Goal: Transaction & Acquisition: Purchase product/service

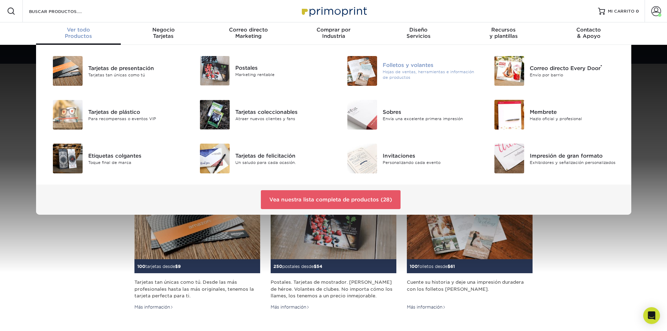
click at [360, 71] on img at bounding box center [362, 71] width 30 height 30
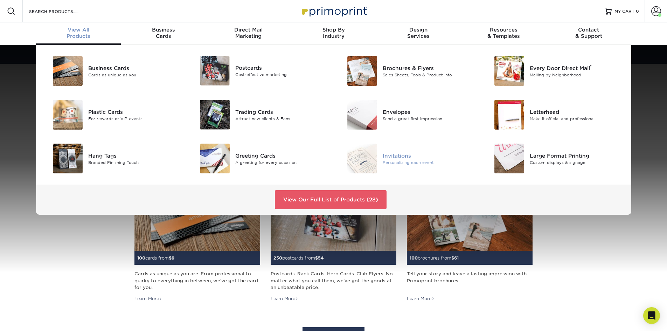
click at [369, 157] on img at bounding box center [362, 158] width 30 height 30
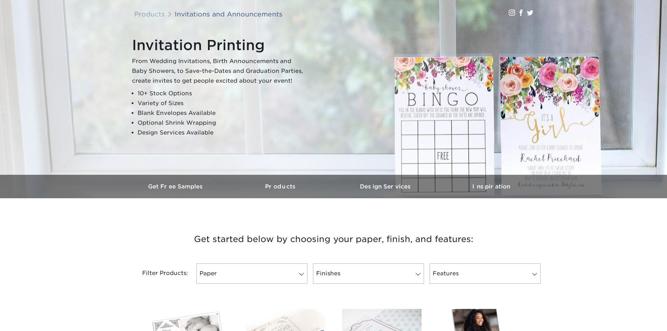
scroll to position [210, 0]
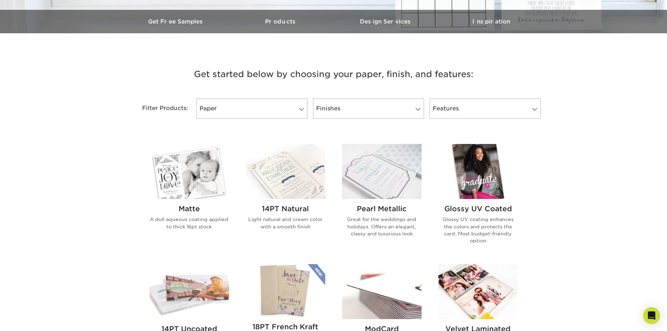
click at [470, 177] on img at bounding box center [477, 171] width 79 height 55
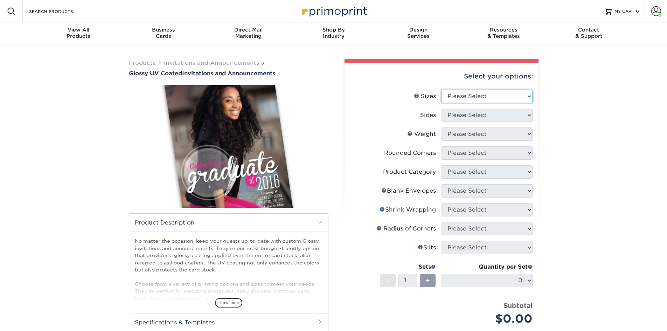
click at [491, 94] on select "Please Select 4.25" x 5.5" 4.25" x 6" 5" x 7" 5.5" x 8.5" 6" x 6"" at bounding box center [486, 96] width 91 height 13
click at [441, 90] on select "Please Select 4.25" x 5.5" 4.25" x 6" 5" x 7" 5.5" x 8.5" 6" x 6"" at bounding box center [486, 96] width 91 height 13
click at [487, 96] on select "Please Select 4.25" x 5.5" 4.25" x 6" 5" x 7" 5.5" x 8.5" 6" x 6"" at bounding box center [486, 96] width 91 height 13
select select "4.25x5.50"
click at [441, 90] on select "Please Select 4.25" x 5.5" 4.25" x 6" 5" x 7" 5.5" x 8.5" 6" x 6"" at bounding box center [486, 96] width 91 height 13
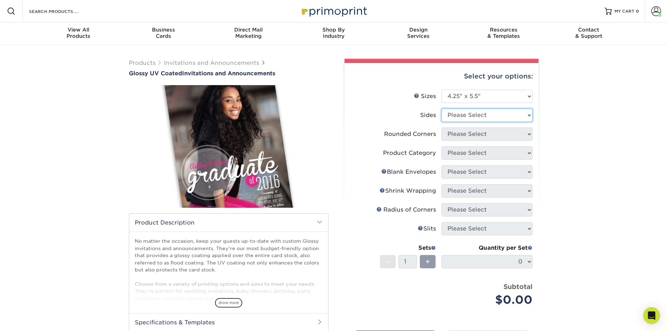
click at [495, 114] on select "Please Select Print Both Sides Print Both Sides - Foil Back Only Print Both Sid…" at bounding box center [486, 114] width 91 height 13
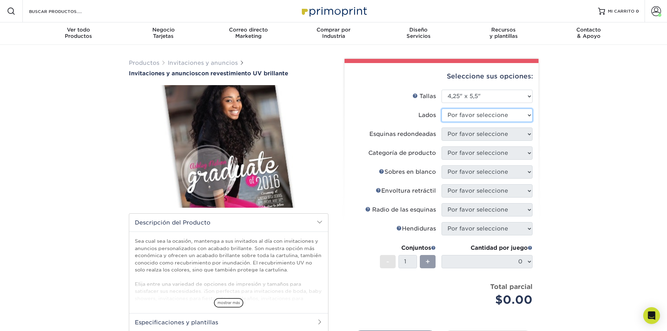
click at [495, 114] on select "Por favor seleccione Imprimir ambos lados Imprimir en ambos lados (solo el reve…" at bounding box center [486, 114] width 91 height 13
select select "13abbda7-1d64-4f25-8bb2-c179b224825d"
click at [441, 108] on select "Por favor seleccione Imprimir ambos lados Imprimir en ambos lados (solo el reve…" at bounding box center [486, 114] width 91 height 13
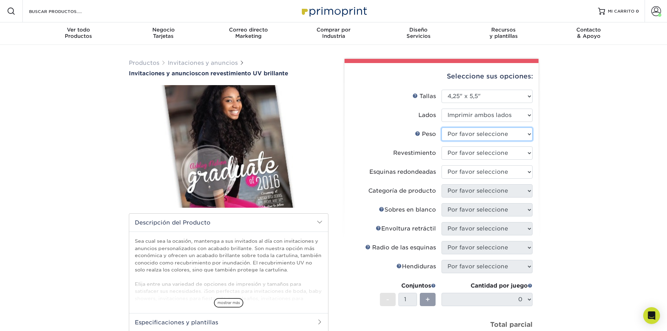
click at [511, 135] on select "Por favor seleccione 16 puntos" at bounding box center [486, 133] width 91 height 13
select select "16PT"
click at [441, 127] on select "Por favor seleccione 16 puntos" at bounding box center [486, 133] width 91 height 13
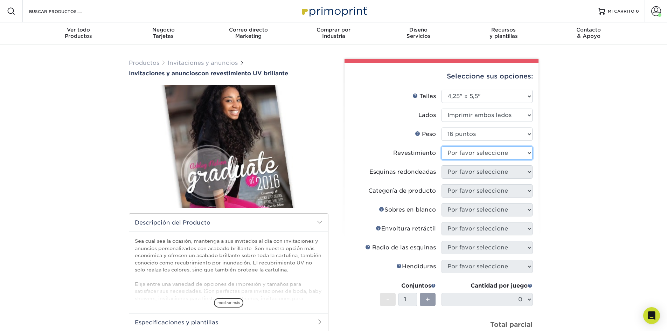
click at [510, 153] on select at bounding box center [486, 152] width 91 height 13
select select "ae367451-b2b8-45df-a344-0f05b6a12993"
click at [441, 146] on select at bounding box center [486, 152] width 91 height 13
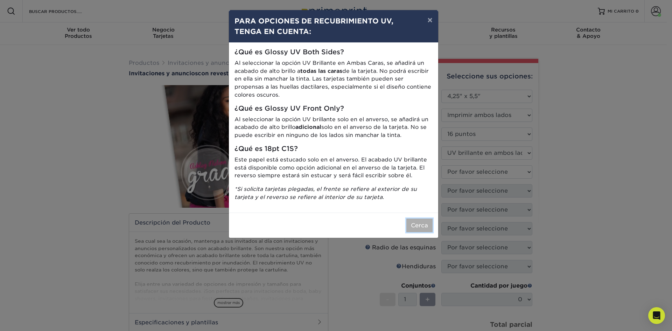
click at [421, 223] on font "Cerca" at bounding box center [419, 225] width 17 height 7
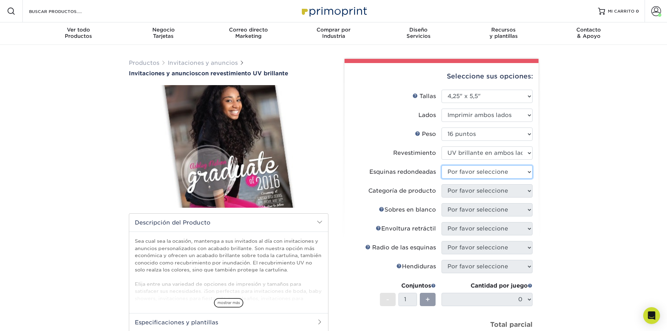
click at [478, 170] on select "Por favor seleccione Sí - Redondear 4 esquinas No" at bounding box center [486, 171] width 91 height 13
select select "0"
click at [441, 165] on select "Por favor seleccione Sí - Redondear 4 esquinas No" at bounding box center [486, 171] width 91 height 13
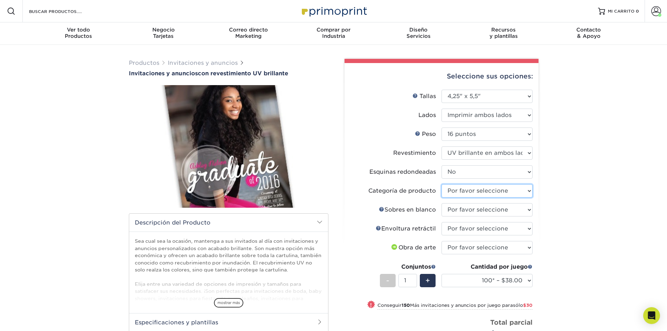
click at [456, 190] on select "Por favor seleccione Tarjetas de anuncio" at bounding box center [486, 190] width 91 height 13
select select "afc43903-b91d-4869-9f05-9fa1eb7dcbea"
click at [441, 184] on select "Por favor seleccione Tarjetas de anuncio" at bounding box center [486, 190] width 91 height 13
click at [465, 211] on select "Por favor seleccione No se permiten sobres en blanco Sí 100 Sobres A2 Sí 250 So…" at bounding box center [486, 209] width 91 height 13
select select "9f137334-7cf0-4a73-8a74-a4df662606ea"
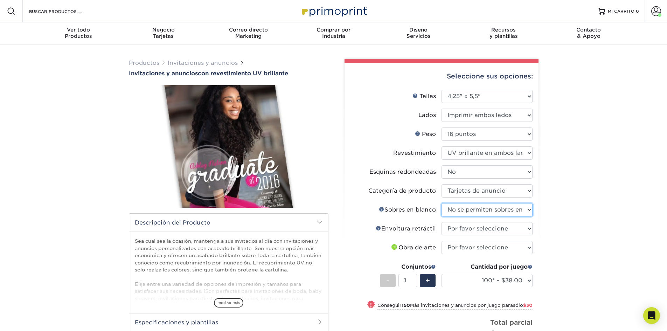
click at [441, 203] on select "Por favor seleccione No se permiten sobres en blanco Sí 100 Sobres A2 Sí 250 So…" at bounding box center [486, 209] width 91 height 13
click at [459, 227] on select "Por favor seleccione Sin envoltura retráctil Envoltura retráctil 100 por paquet…" at bounding box center [486, 228] width 91 height 13
select select "c8749376-e7da-41d0-b3dc-647faf84d907"
click at [441, 222] on select "Por favor seleccione Sin envoltura retráctil Envoltura retráctil 100 por paquet…" at bounding box center [486, 228] width 91 height 13
click at [467, 246] on select "Por favor seleccione Subiré archivos Necesito un diseño - $100" at bounding box center [486, 247] width 91 height 13
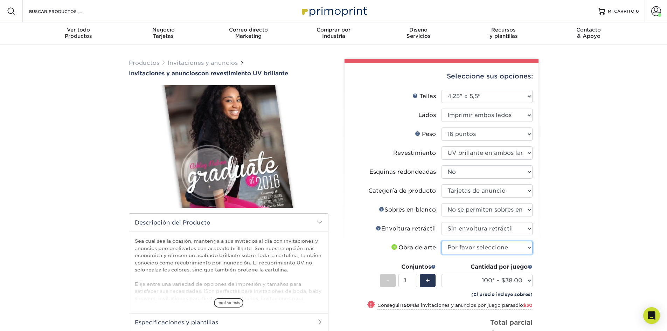
select select "upload"
click at [441, 241] on select "Por favor seleccione Subiré archivos Necesito un diseño - $100" at bounding box center [486, 247] width 91 height 13
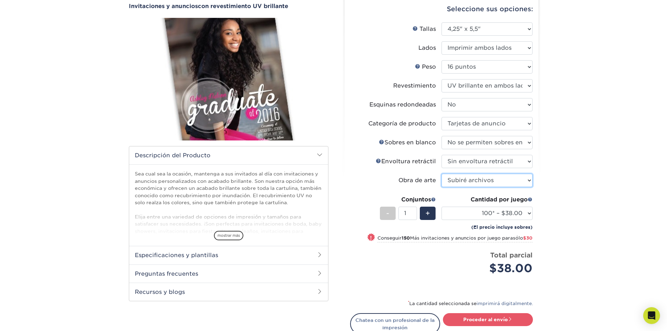
scroll to position [70, 0]
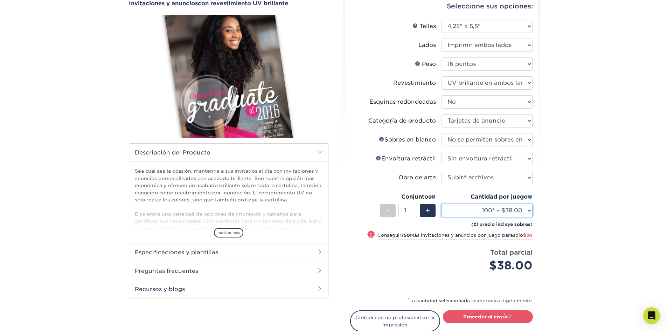
click at [482, 214] on select "100* – $38.00 250* – $68.00 500 – $82.00 1000 – $92.00 2500 – $205.00 5000 – $3…" at bounding box center [486, 210] width 91 height 13
select select "1000 – $92.00"
click at [441, 204] on select "100* – $38.00 250* – $68.00 500 – $82.00 1000 – $92.00 2500 – $205.00 5000 – $3…" at bounding box center [486, 210] width 91 height 13
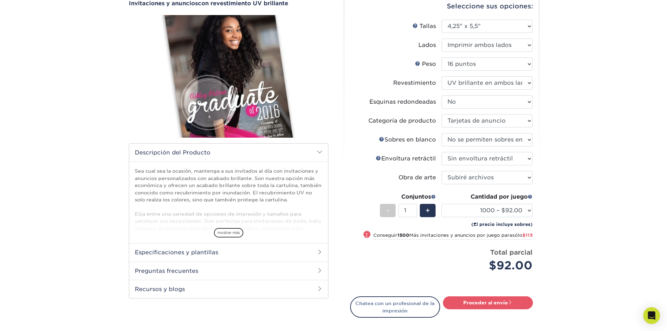
click at [596, 153] on div "Productos Invitaciones y anuncios Invitaciones y anuncios con revestimiento UV …" at bounding box center [333, 180] width 667 height 410
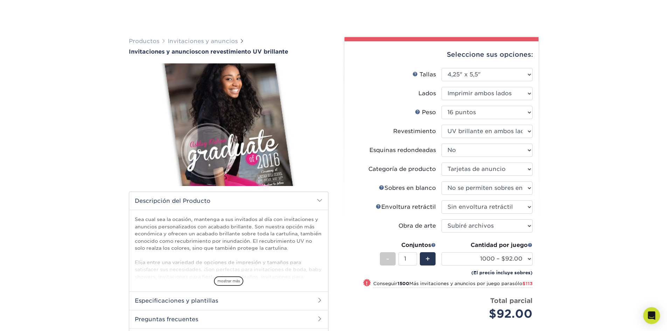
scroll to position [140, 0]
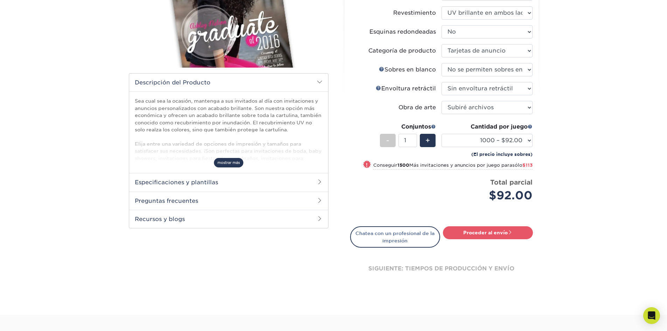
click at [227, 164] on font "mostrar más" at bounding box center [228, 162] width 22 height 4
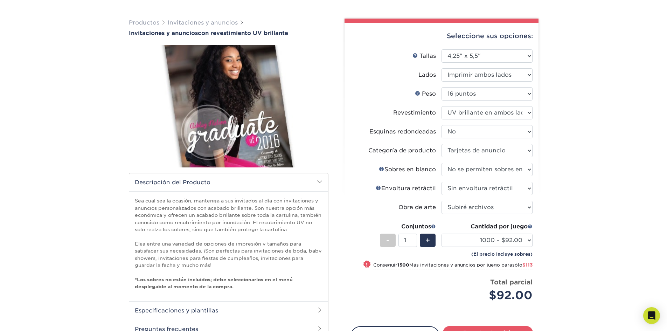
scroll to position [175, 0]
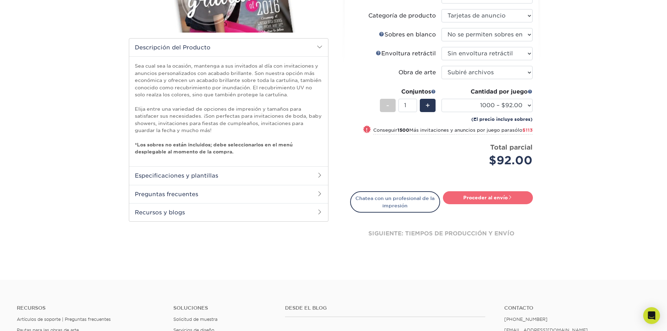
click at [488, 197] on font "Proceder al envío" at bounding box center [485, 198] width 44 height 6
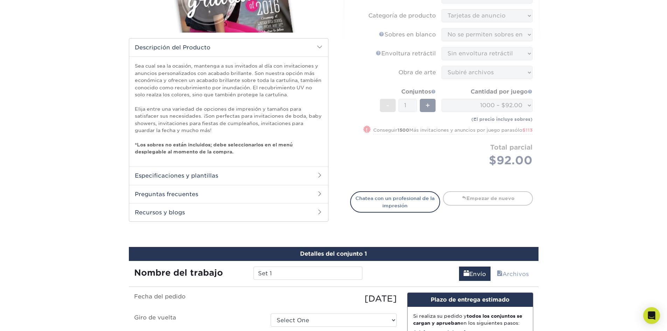
click at [319, 48] on span at bounding box center [320, 47] width 6 height 6
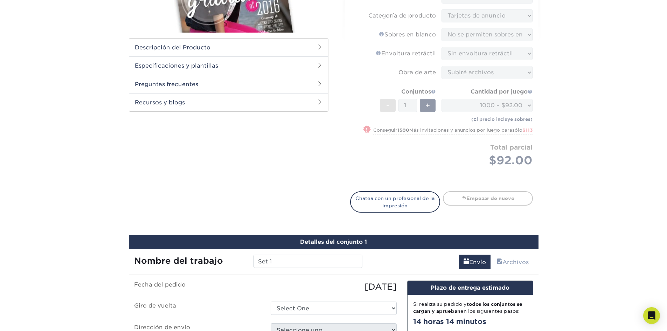
click at [319, 66] on span at bounding box center [320, 65] width 6 height 6
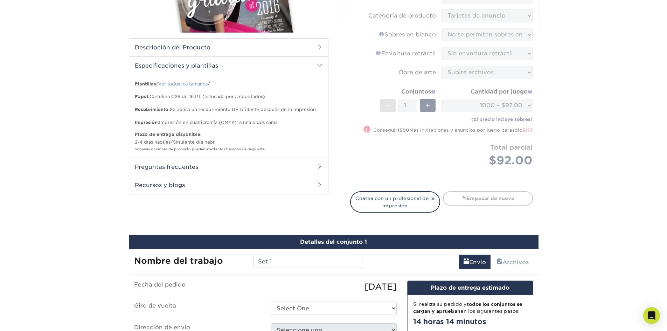
click at [192, 85] on font "Ver todos los tamaños" at bounding box center [182, 83] width 49 height 5
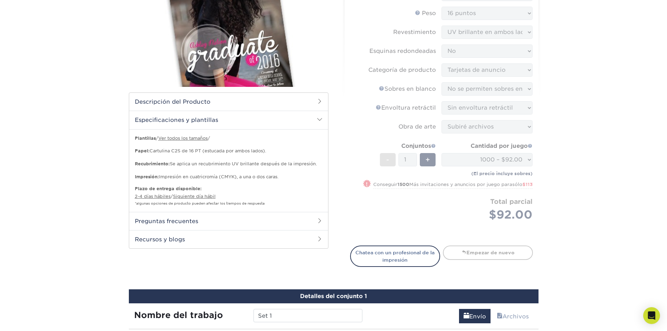
scroll to position [140, 0]
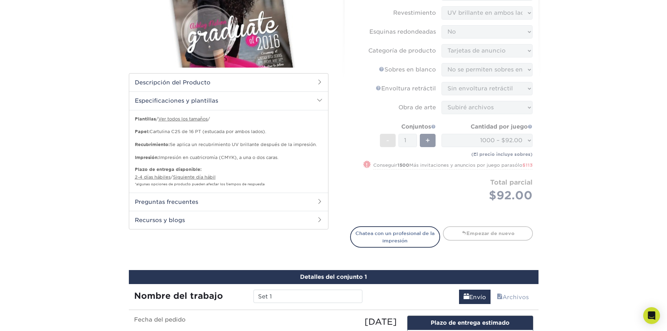
click at [44, 150] on div "Productos Invitaciones y anuncios Invitaciones y anuncios con revestimiento UV …" at bounding box center [333, 207] width 667 height 605
click at [317, 82] on span at bounding box center [320, 82] width 6 height 6
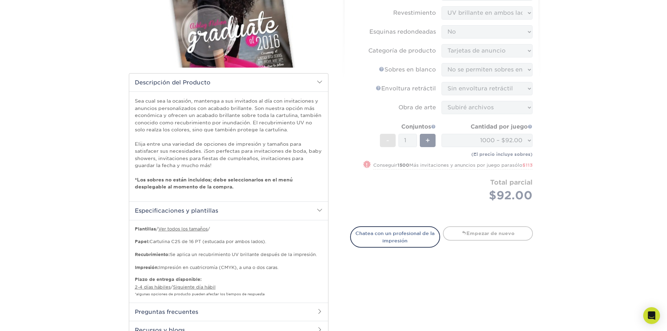
click at [321, 81] on span at bounding box center [320, 82] width 6 height 6
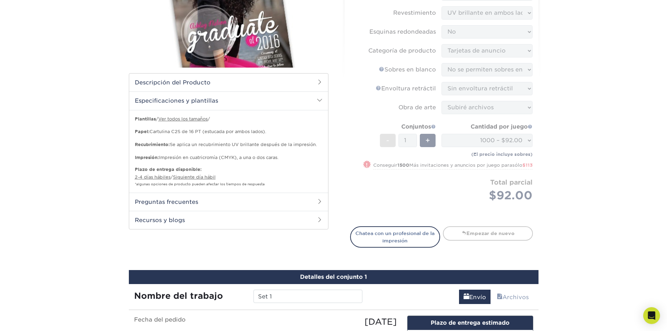
click at [319, 100] on span at bounding box center [320, 100] width 6 height 6
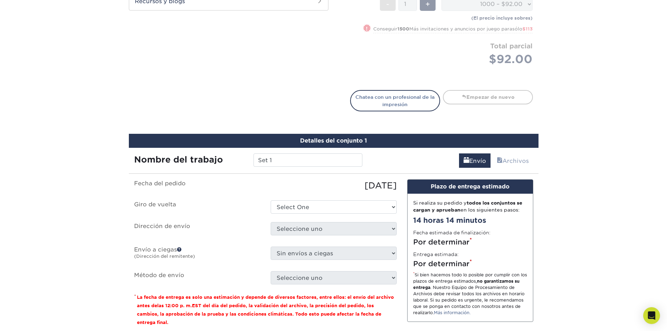
scroll to position [315, 0]
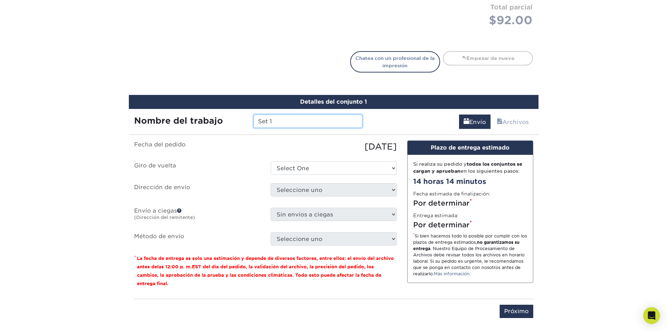
click at [279, 120] on input "Set 1" at bounding box center [307, 120] width 109 height 13
drag, startPoint x: 226, startPoint y: 118, endPoint x: 222, endPoint y: 118, distance: 4.5
click at [222, 118] on div "Nombre del trabajo Set 1" at bounding box center [248, 120] width 239 height 13
type input "[PERSON_NAME]"
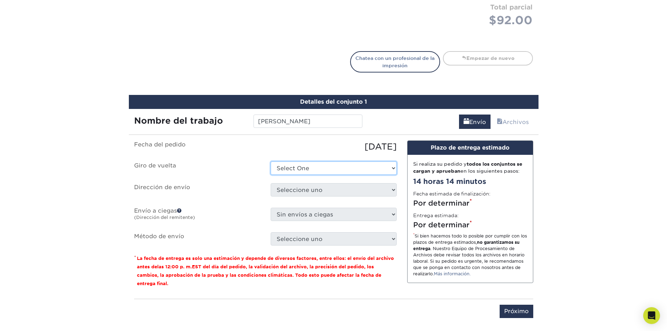
click at [321, 166] on select "Select One 2-4 Business Days 2 Day Next Business Day" at bounding box center [333, 167] width 126 height 13
select select "7d661e3e-b16b-4f2f-8216-b801157aafda"
click at [270, 161] on select "Select One 2-4 Business Days 2 Day Next Business Day" at bounding box center [333, 167] width 126 height 13
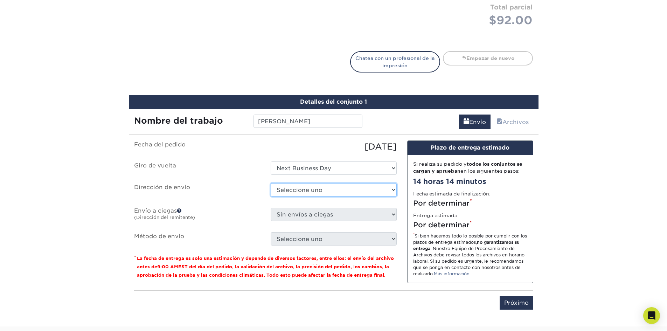
click at [327, 190] on select "Seleccione uno gráficos y letreros + Agregar nueva dirección" at bounding box center [333, 189] width 126 height 13
select select "281527"
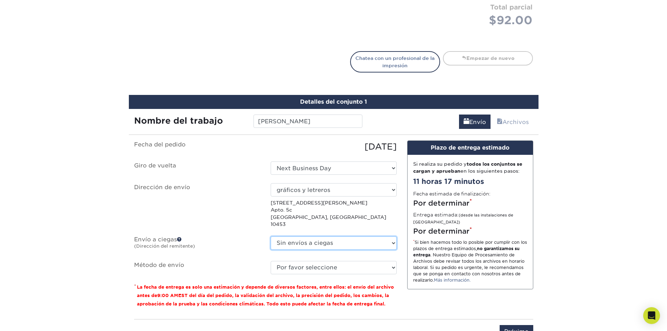
click at [321, 237] on select "Sin envíos a ciegas gráficos y letreros + Agregar nueva dirección" at bounding box center [333, 242] width 126 height 13
select select "281527"
click at [270, 236] on select "Sin envíos a ciegas gráficos y letreros + Agregar nueva dirección" at bounding box center [333, 242] width 126 height 13
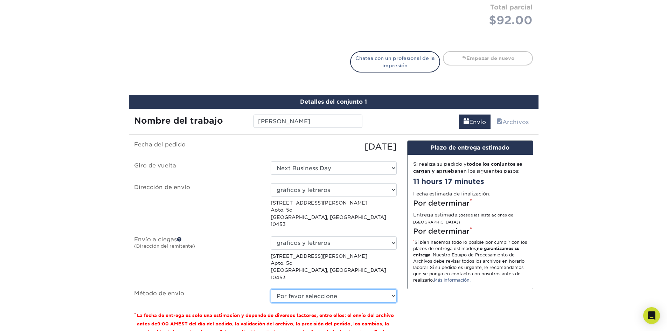
click at [311, 289] on select "Por favor seleccione Envío terrestre (+$35.54) Servicio de envío en 3 días (+$4…" at bounding box center [333, 295] width 126 height 13
select select "03"
click at [270, 289] on select "Por favor seleccione Envío terrestre (+$35.54) Servicio de envío en 3 días (+$4…" at bounding box center [333, 295] width 126 height 13
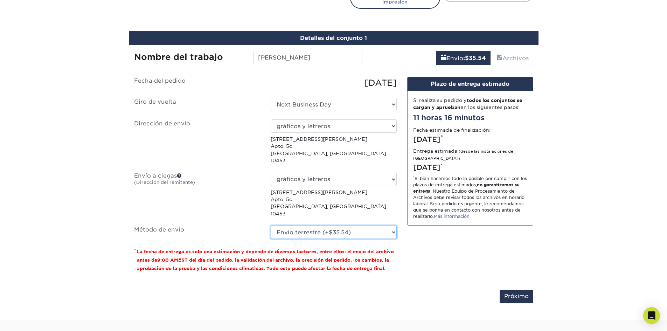
scroll to position [420, 0]
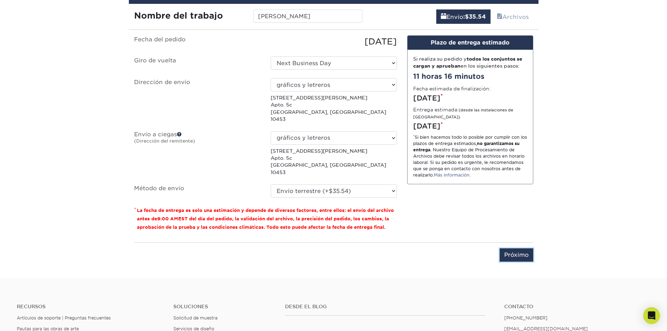
drag, startPoint x: 525, startPoint y: 245, endPoint x: 520, endPoint y: 242, distance: 5.9
click at [525, 248] on input "Próximo" at bounding box center [516, 254] width 34 height 13
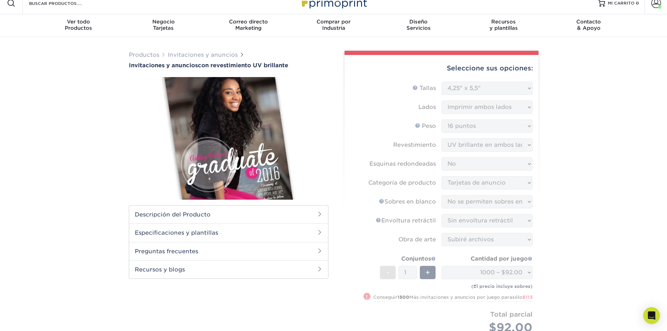
scroll to position [0, 0]
